Goal: Check status: Check status

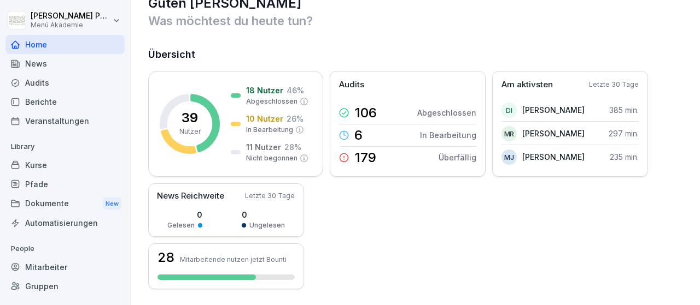
scroll to position [64, 0]
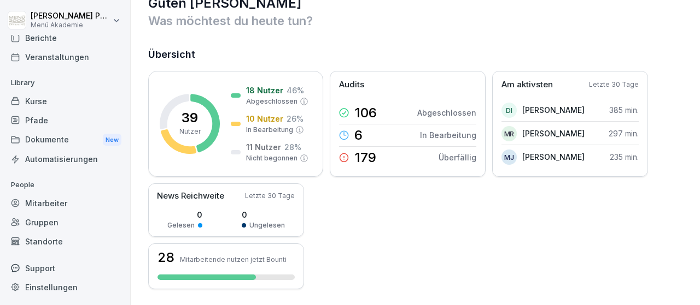
click at [44, 237] on div "Standorte" at bounding box center [64, 241] width 119 height 19
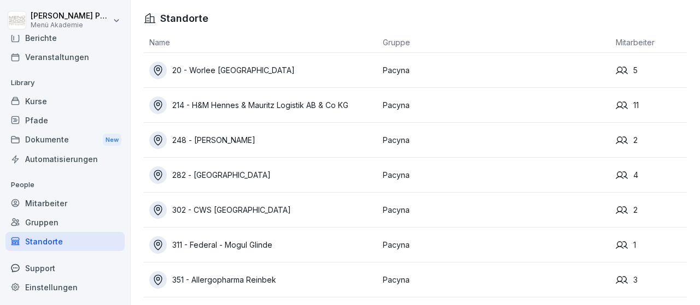
click at [245, 77] on div "20 - Worlee [GEOGRAPHIC_DATA]" at bounding box center [263, 70] width 228 height 17
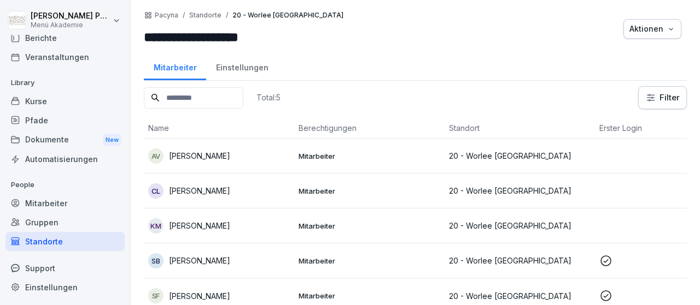
scroll to position [7, 0]
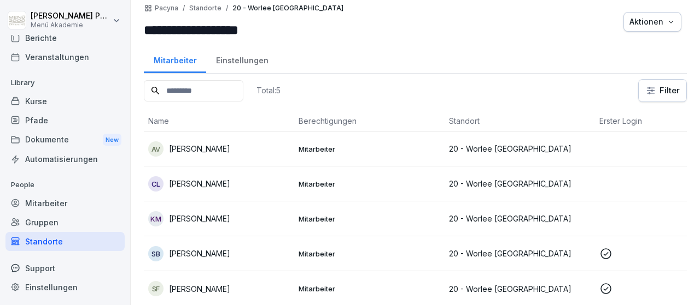
click at [208, 254] on p "Sandra Berka" at bounding box center [199, 253] width 61 height 11
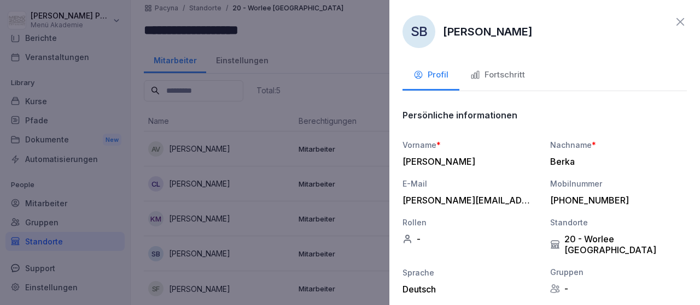
click at [489, 75] on div "Fortschritt" at bounding box center [497, 75] width 55 height 13
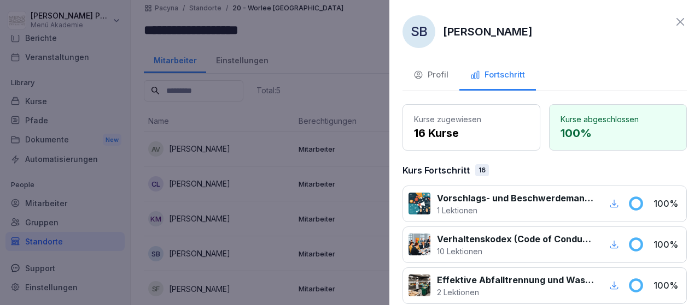
click at [681, 16] on icon at bounding box center [679, 21] width 13 height 13
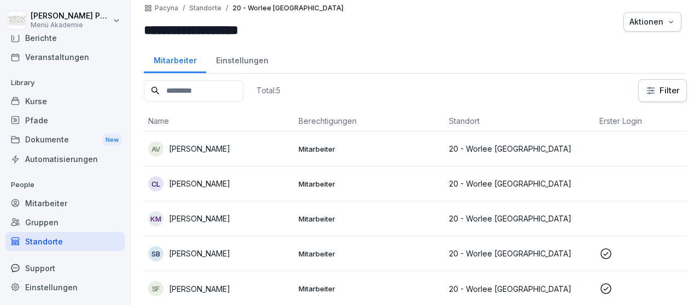
click at [196, 289] on p "Sylwia Maria Fafula" at bounding box center [199, 289] width 61 height 11
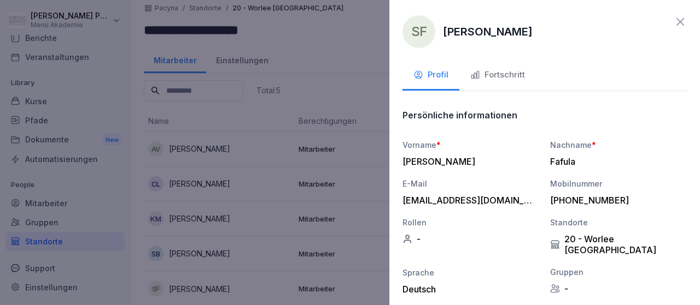
click at [478, 78] on icon "button" at bounding box center [475, 76] width 8 height 8
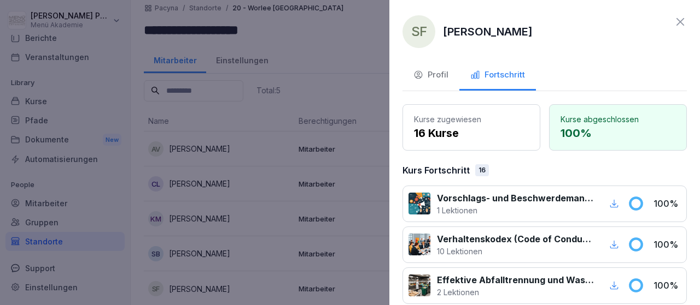
click at [684, 17] on icon at bounding box center [679, 21] width 13 height 13
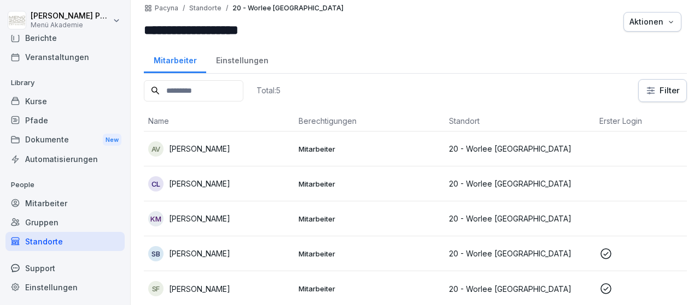
scroll to position [0, 0]
click at [44, 238] on div "Standorte" at bounding box center [64, 241] width 119 height 19
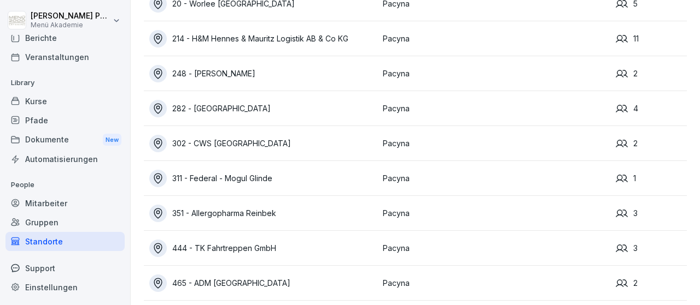
scroll to position [67, 0]
click at [256, 172] on div "311 - Federal - Mogul Glinde" at bounding box center [263, 178] width 228 height 17
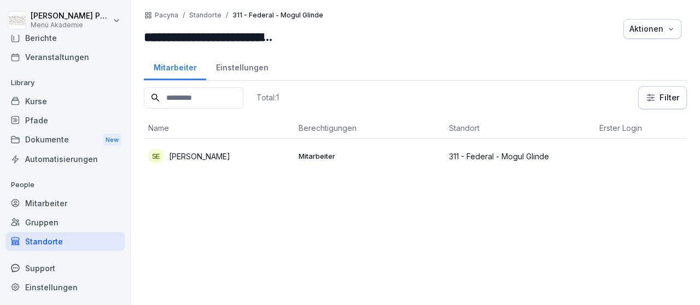
click at [254, 160] on div "SE Stefanie Engelmann" at bounding box center [219, 156] width 142 height 15
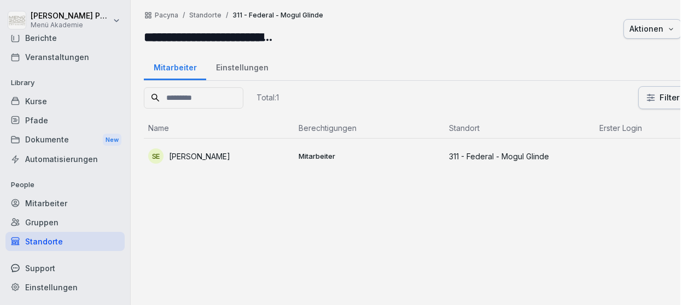
scroll to position [64, 0]
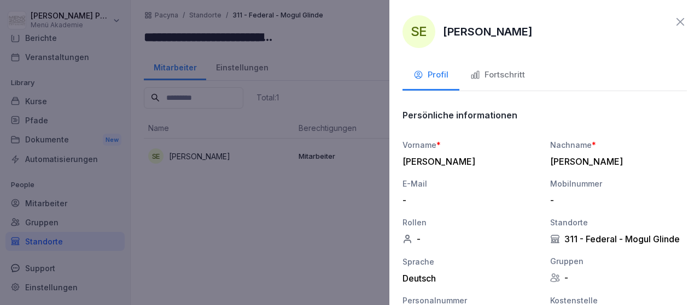
click at [486, 73] on div "Fortschritt" at bounding box center [497, 75] width 55 height 13
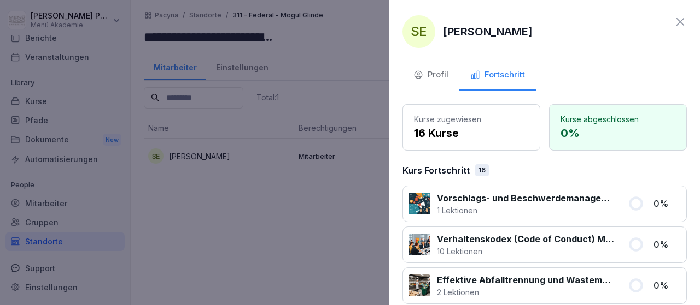
click at [678, 22] on icon at bounding box center [679, 21] width 13 height 13
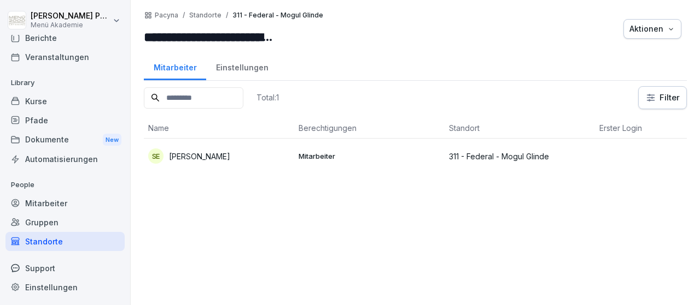
click at [46, 239] on div "Standorte" at bounding box center [64, 241] width 119 height 19
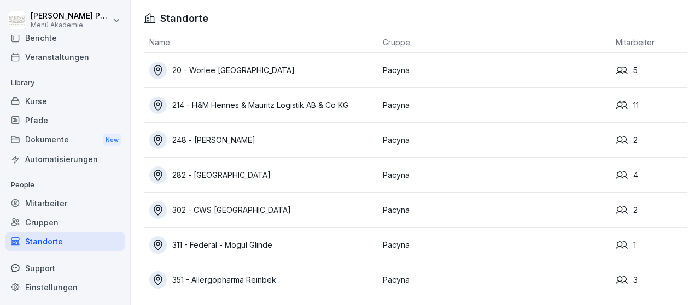
scroll to position [52, 0]
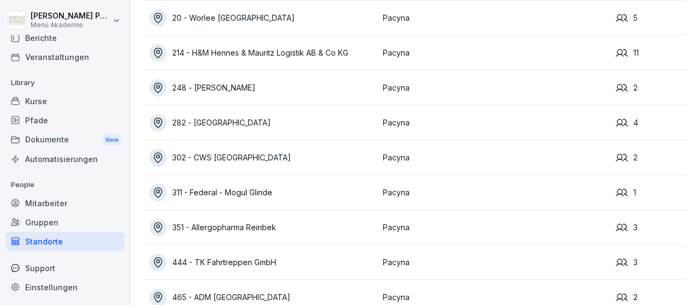
click at [265, 235] on div "351 - Allergopharma Reinbek" at bounding box center [263, 227] width 228 height 17
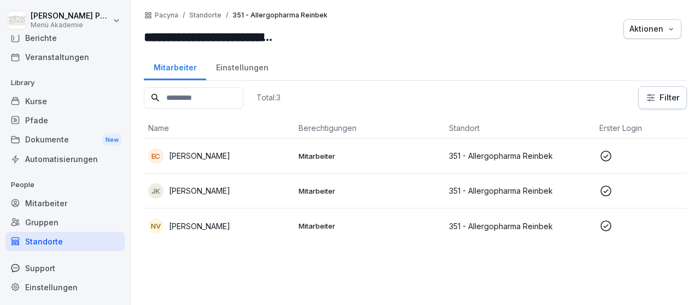
click at [197, 154] on p "[PERSON_NAME]" at bounding box center [199, 155] width 61 height 11
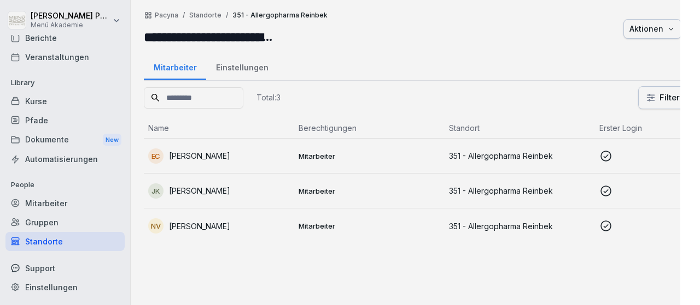
scroll to position [64, 0]
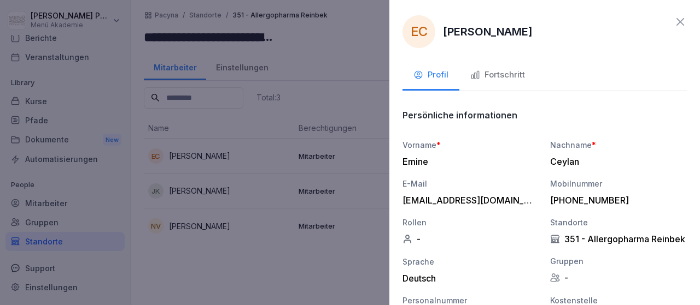
click at [490, 72] on div "Fortschritt" at bounding box center [497, 75] width 55 height 13
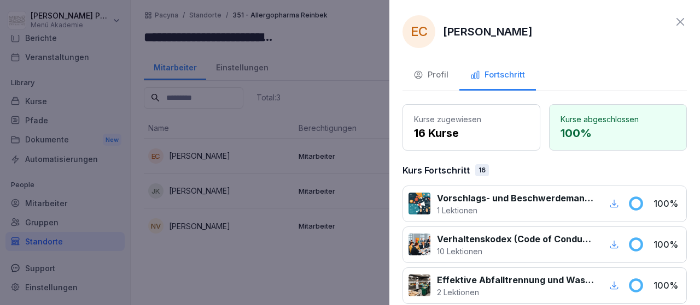
click at [680, 23] on icon at bounding box center [679, 21] width 13 height 13
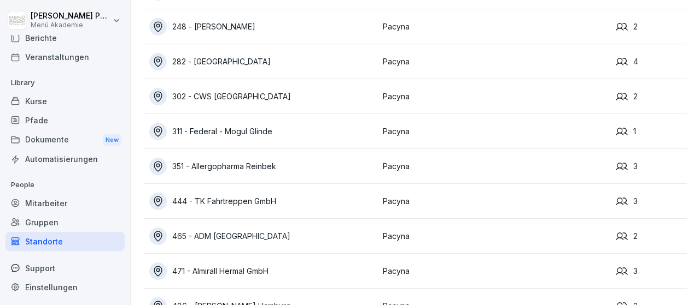
scroll to position [140, 0]
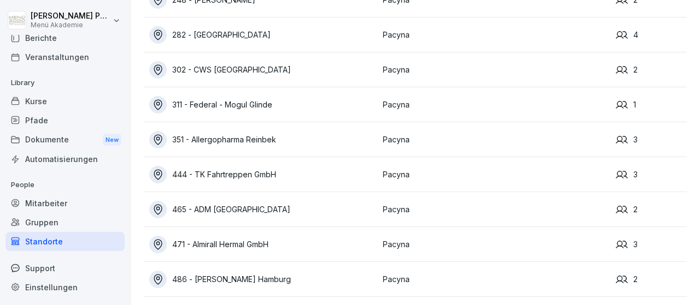
click at [248, 211] on div "465 - ADM Hamburg" at bounding box center [263, 209] width 228 height 17
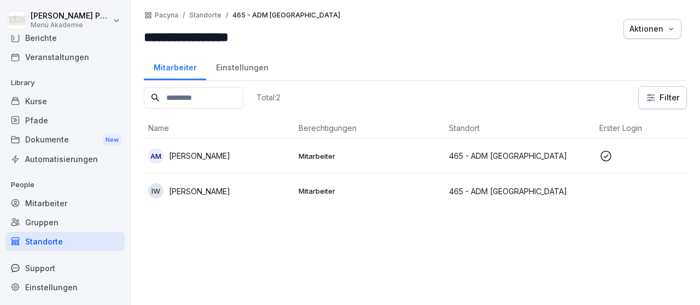
click at [323, 155] on p "Mitarbeiter" at bounding box center [369, 156] width 142 height 10
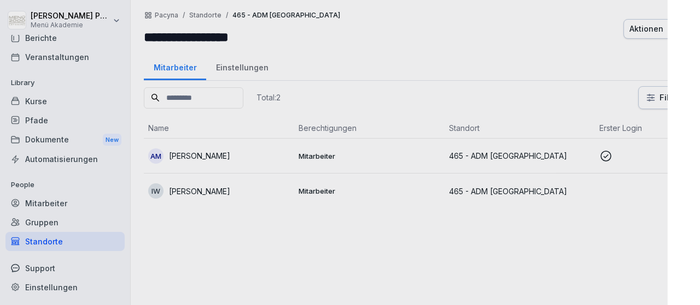
scroll to position [64, 0]
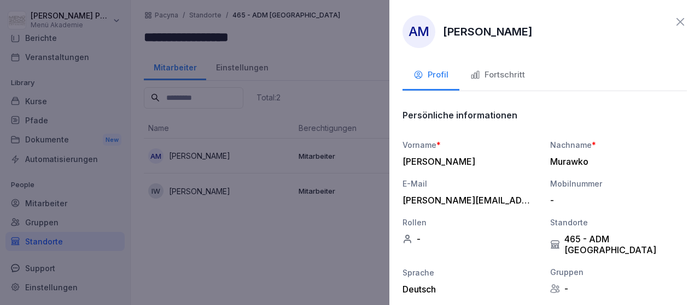
click at [510, 76] on div "Fortschritt" at bounding box center [497, 75] width 55 height 13
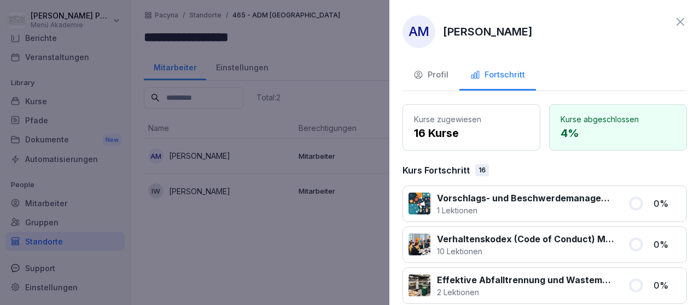
click at [679, 20] on icon at bounding box center [679, 21] width 13 height 13
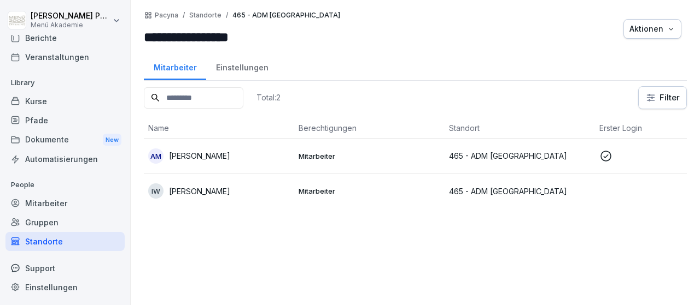
click at [307, 189] on p "Mitarbeiter" at bounding box center [369, 191] width 142 height 10
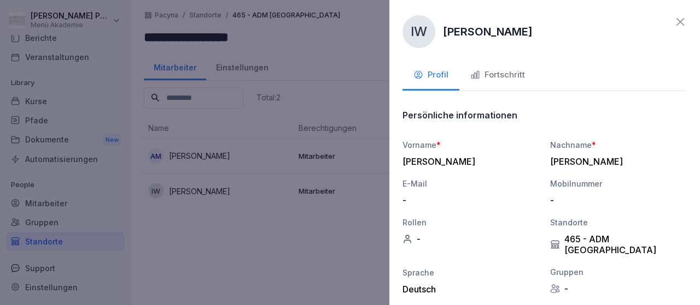
click at [498, 74] on div "Fortschritt" at bounding box center [497, 75] width 55 height 13
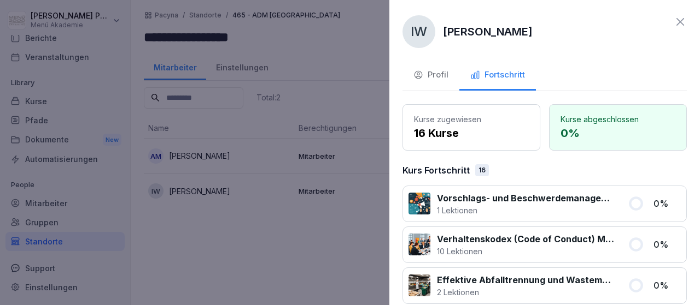
click at [679, 17] on icon at bounding box center [679, 21] width 13 height 13
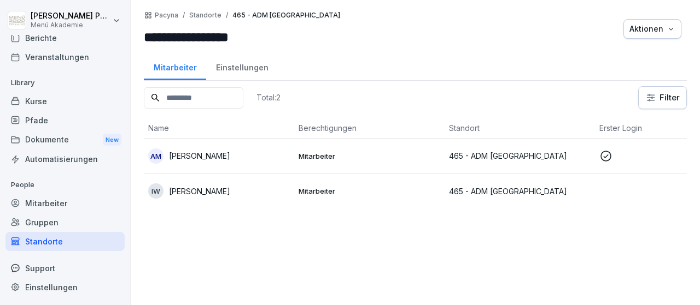
click at [43, 236] on div "Standorte" at bounding box center [64, 241] width 119 height 19
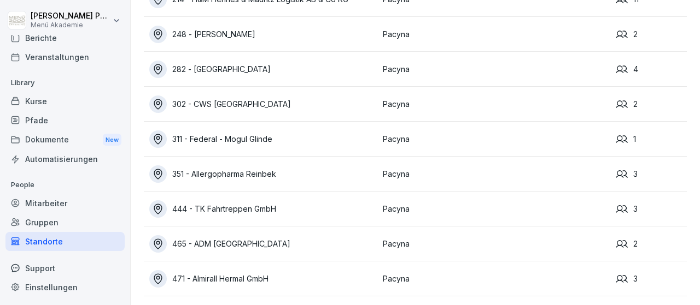
scroll to position [140, 0]
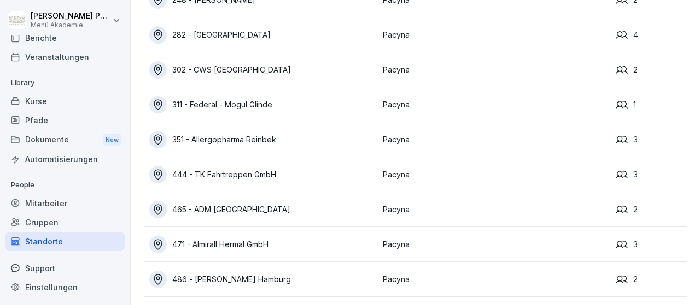
click at [266, 250] on div "471 - Almirall Hermal GmbH" at bounding box center [263, 244] width 228 height 17
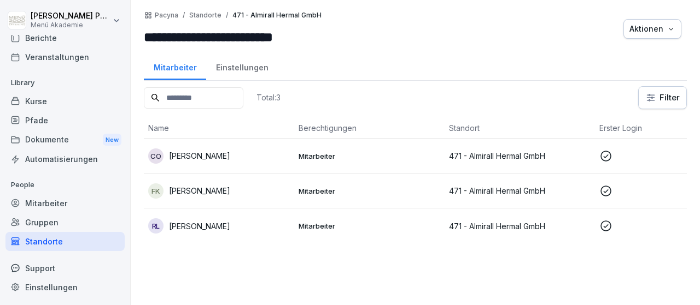
click at [265, 246] on div "Total: 3 Filter Name Berechtigungen Standort Erster Login Rolle CO Christoph Ot…" at bounding box center [415, 190] width 543 height 208
click at [214, 190] on p "Frauke Klawitter" at bounding box center [199, 190] width 61 height 11
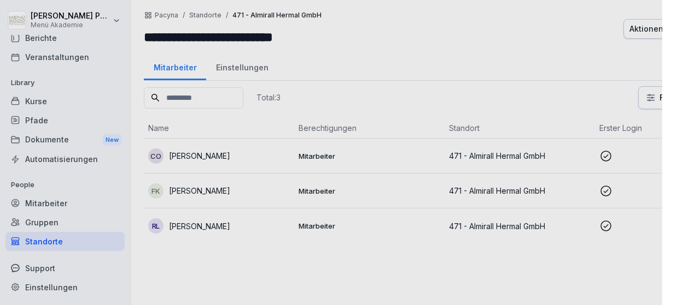
scroll to position [64, 0]
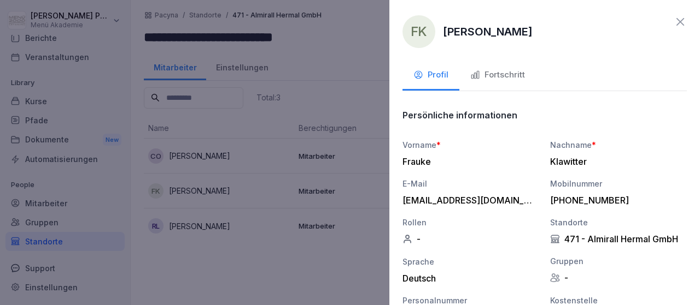
click at [500, 74] on div "Fortschritt" at bounding box center [497, 75] width 55 height 13
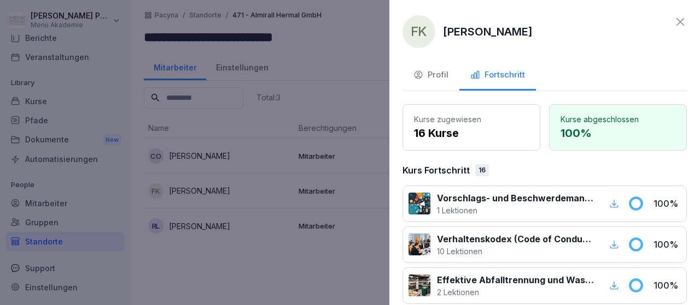
click at [677, 19] on icon at bounding box center [680, 22] width 8 height 8
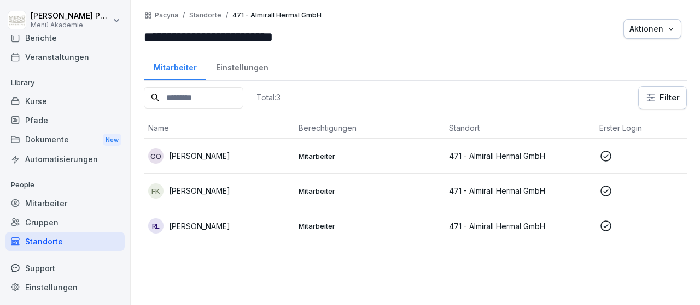
click at [191, 231] on p "Rachel Lassen" at bounding box center [199, 226] width 61 height 11
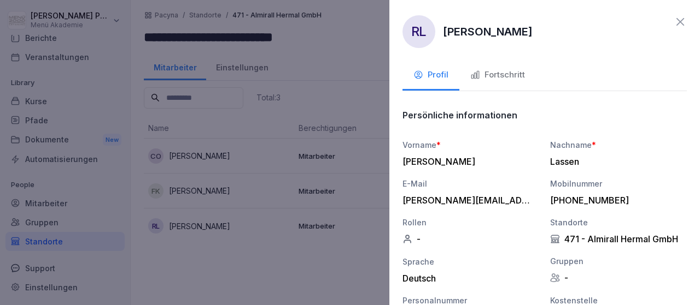
click at [507, 77] on div "Fortschritt" at bounding box center [497, 75] width 55 height 13
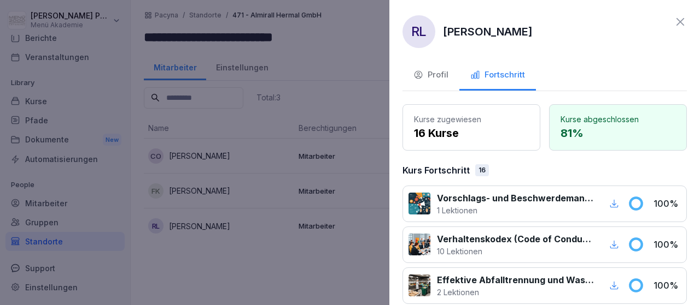
click at [684, 20] on icon at bounding box center [679, 21] width 13 height 13
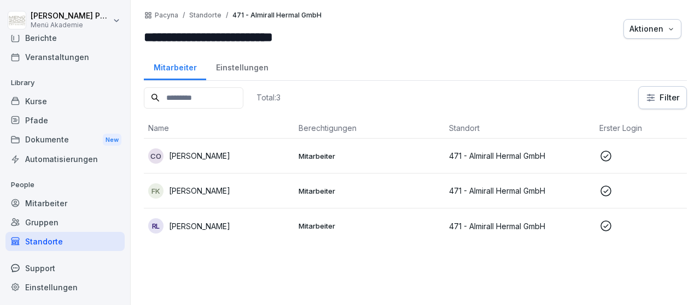
click at [205, 154] on p "Christoph Otten" at bounding box center [199, 155] width 61 height 11
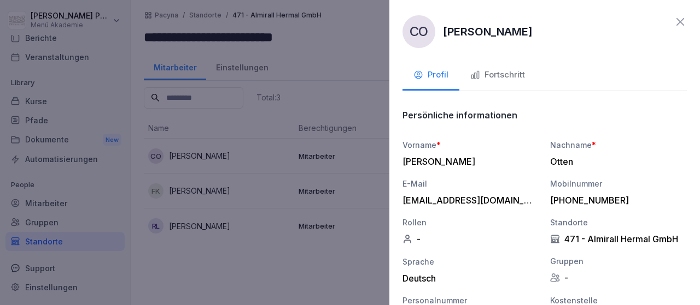
click at [490, 73] on div "Fortschritt" at bounding box center [497, 75] width 55 height 13
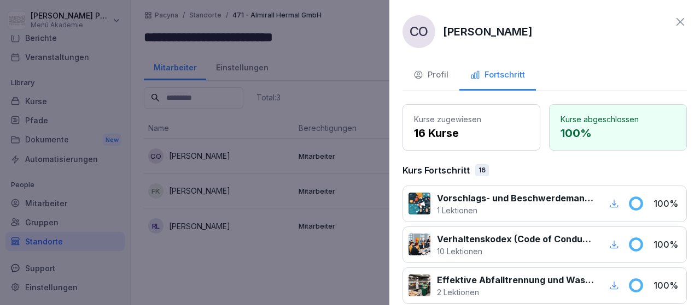
click at [682, 20] on icon at bounding box center [679, 21] width 13 height 13
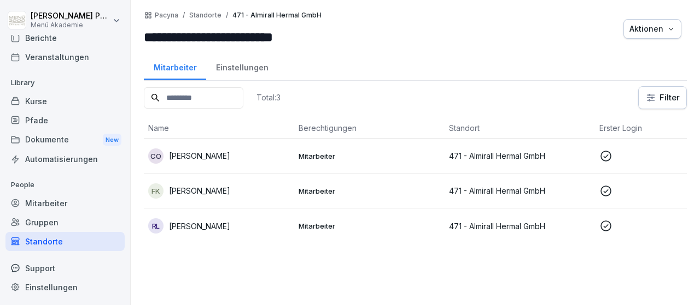
click at [46, 240] on div "Standorte" at bounding box center [64, 241] width 119 height 19
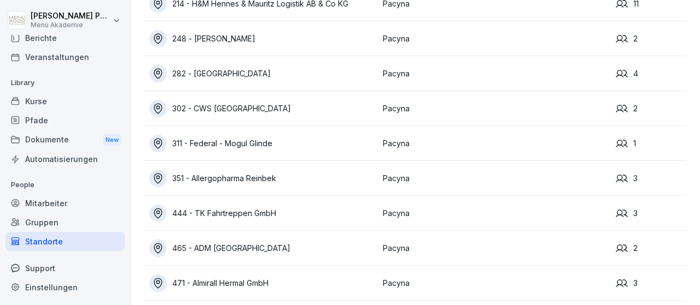
scroll to position [140, 0]
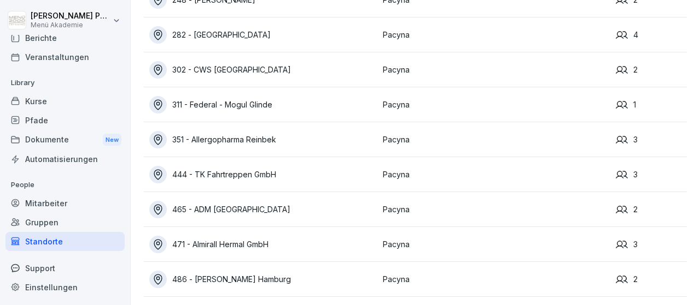
click at [266, 276] on div "486 - Worlee NOAHH Hamburg" at bounding box center [263, 279] width 228 height 17
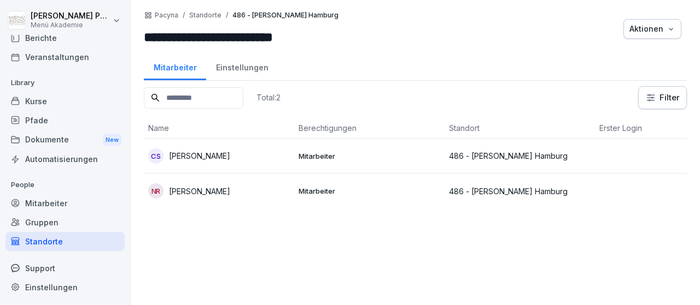
click at [65, 233] on div "Standorte" at bounding box center [64, 241] width 119 height 19
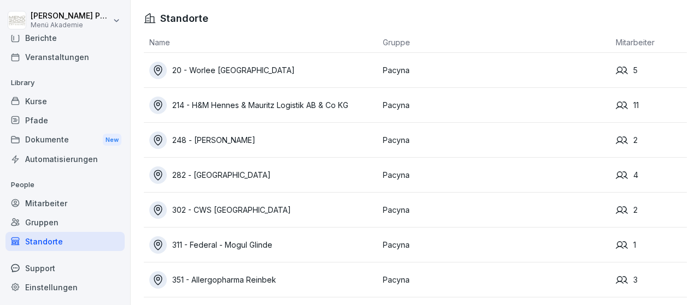
click at [221, 107] on div "214 - H&M Hennes & Mauritz Logistik AB & Co KG" at bounding box center [263, 105] width 228 height 17
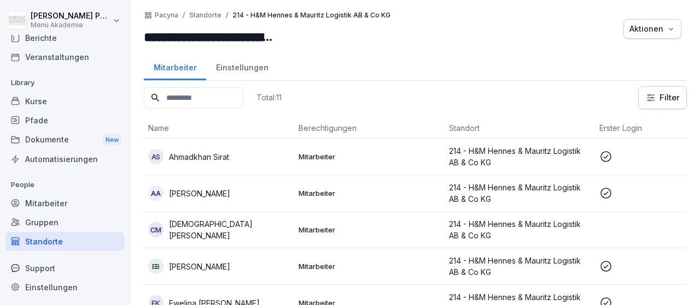
click at [221, 156] on p "Ahmadkhan Sirat" at bounding box center [199, 156] width 60 height 11
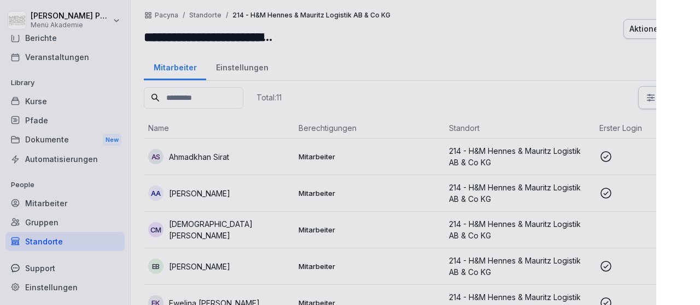
scroll to position [64, 0]
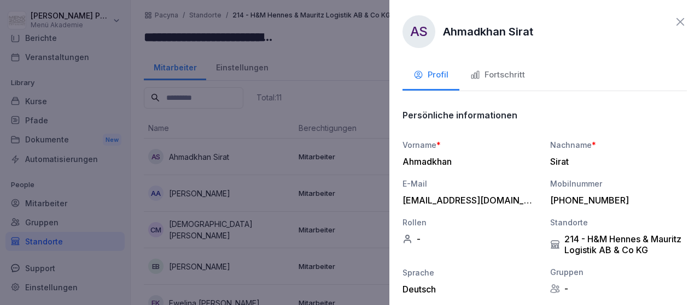
click at [486, 75] on div "Fortschritt" at bounding box center [497, 75] width 55 height 13
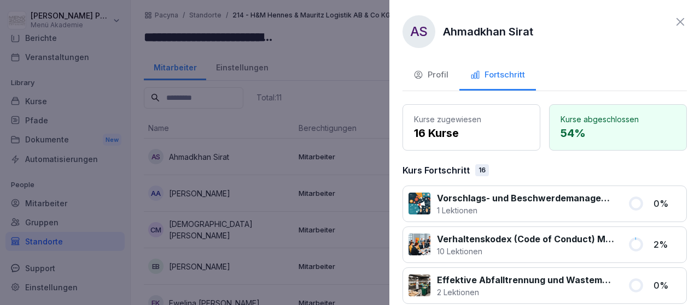
click at [680, 23] on icon at bounding box center [679, 21] width 13 height 13
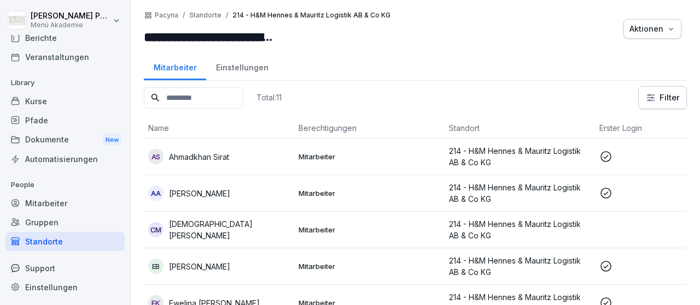
click at [230, 192] on p "Ahmed Al-Tameemi" at bounding box center [199, 193] width 61 height 11
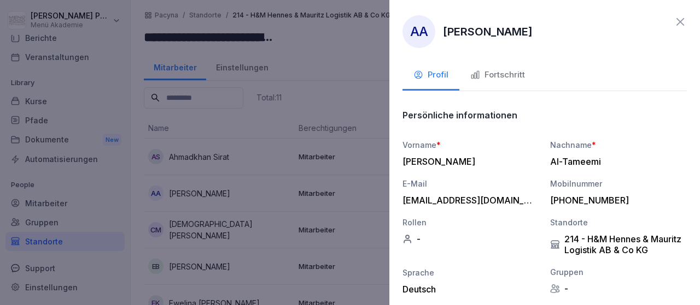
click at [509, 72] on div "Fortschritt" at bounding box center [497, 75] width 55 height 13
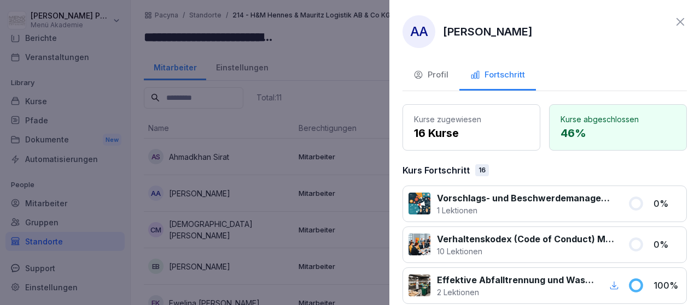
click at [685, 22] on icon at bounding box center [679, 21] width 13 height 13
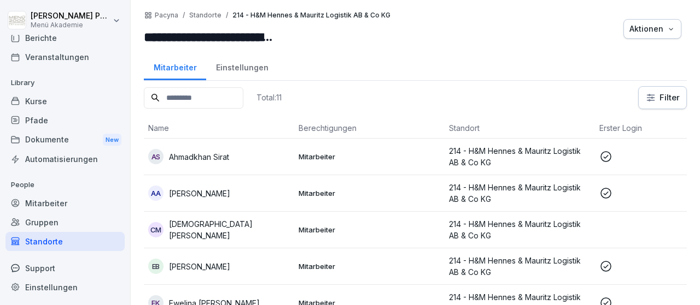
click at [180, 231] on p "Christian Meyer" at bounding box center [229, 230] width 121 height 23
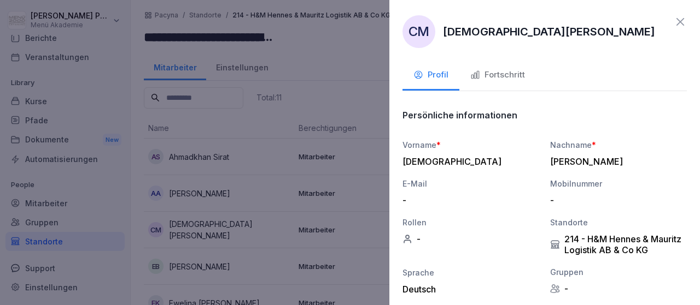
click at [484, 74] on div "Fortschritt" at bounding box center [497, 75] width 55 height 13
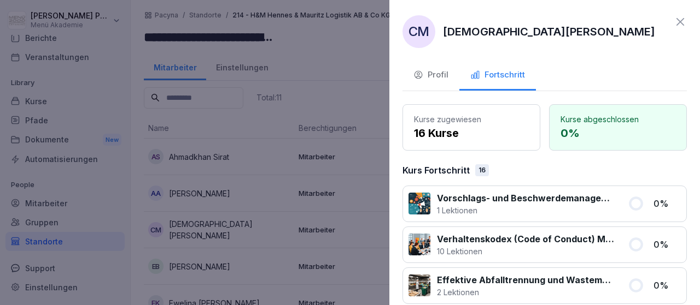
click at [684, 16] on icon at bounding box center [679, 21] width 13 height 13
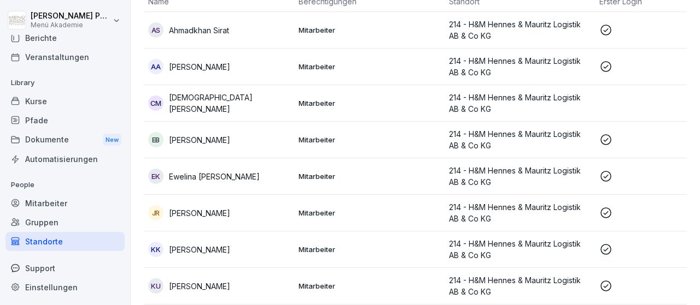
scroll to position [127, 0]
click at [218, 141] on p "Emmanuel Oko Brown" at bounding box center [199, 139] width 61 height 11
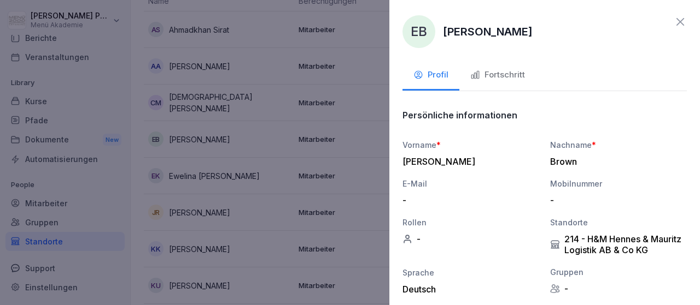
scroll to position [127, 0]
click at [484, 73] on div "Fortschritt" at bounding box center [497, 75] width 55 height 13
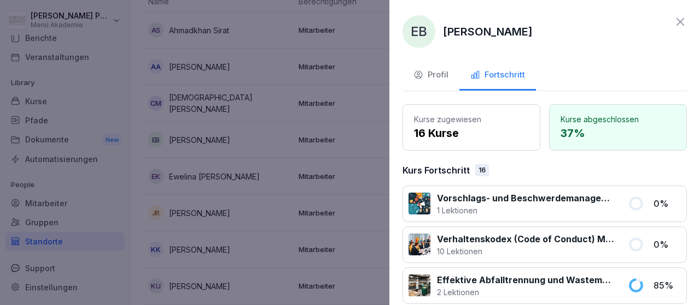
click at [677, 22] on icon at bounding box center [679, 21] width 13 height 13
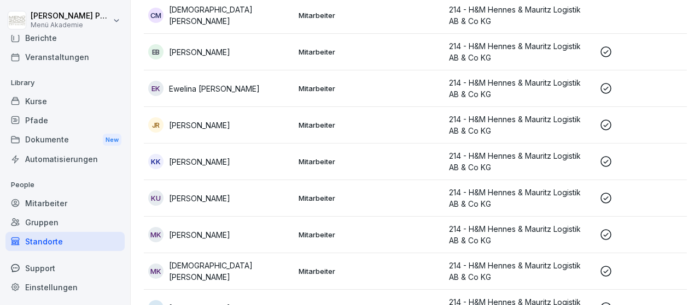
scroll to position [215, 0]
click at [193, 236] on p "Majid Khorami" at bounding box center [199, 234] width 61 height 11
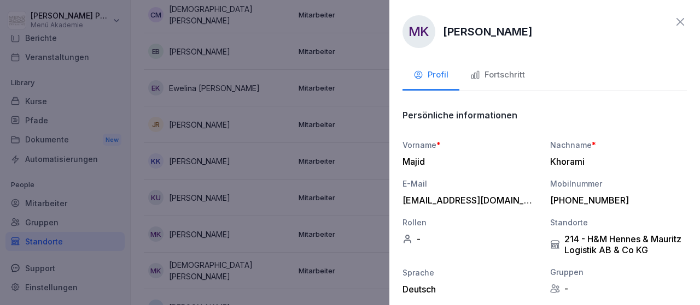
click at [516, 75] on div "Fortschritt" at bounding box center [497, 75] width 55 height 13
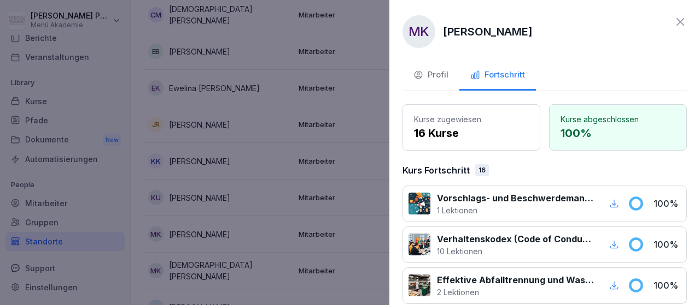
click at [680, 22] on icon at bounding box center [680, 22] width 8 height 8
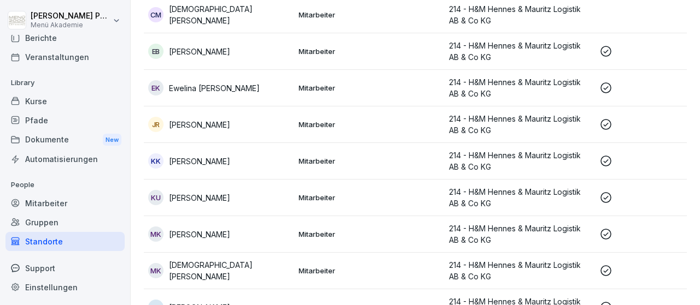
scroll to position [234, 0]
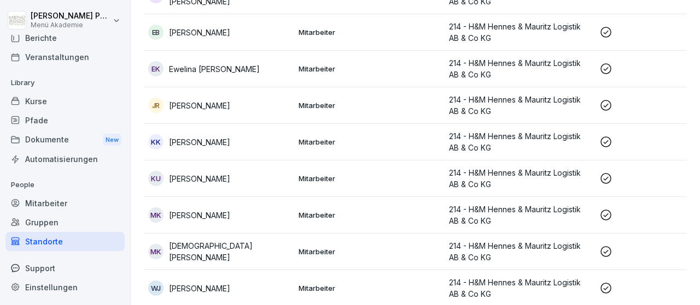
click at [184, 287] on p "Waheed Janbaz" at bounding box center [199, 288] width 61 height 11
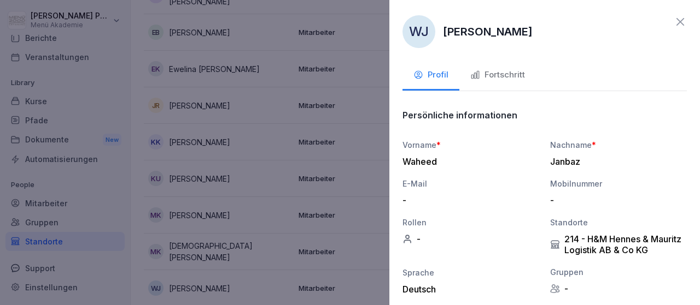
click at [496, 77] on div "Fortschritt" at bounding box center [497, 75] width 55 height 13
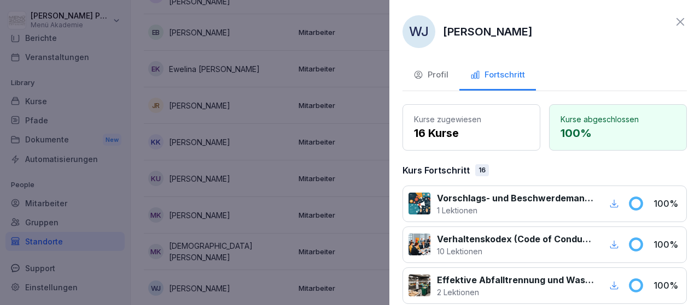
click at [680, 20] on icon at bounding box center [679, 21] width 13 height 13
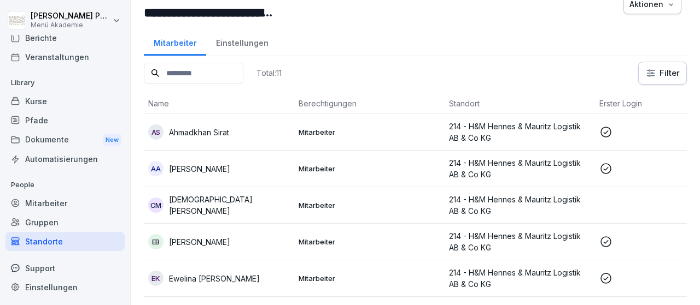
scroll to position [24, 0]
